Goal: Navigation & Orientation: Find specific page/section

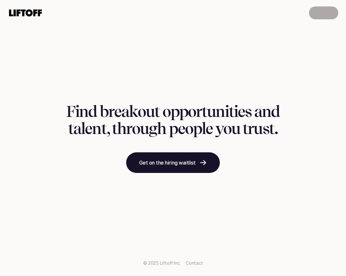
click at [324, 15] on p "Log in" at bounding box center [324, 13] width 14 height 8
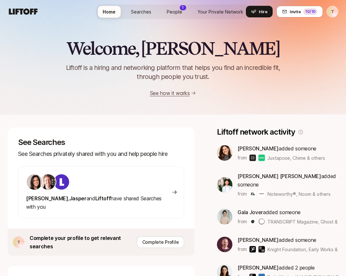
click at [169, 12] on span "People" at bounding box center [174, 11] width 15 height 7
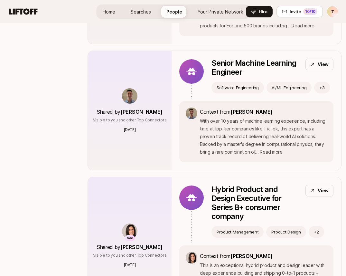
scroll to position [1147, 0]
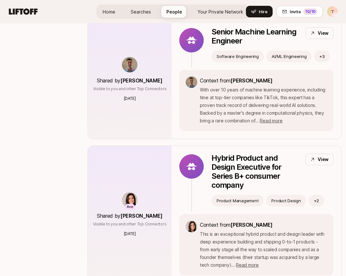
click at [137, 11] on span "Searches" at bounding box center [141, 11] width 20 height 7
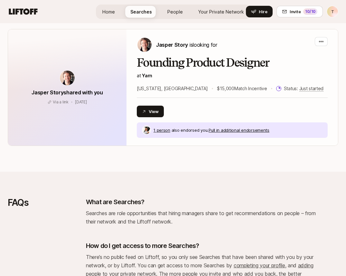
scroll to position [615, 0]
